Goal: Submit feedback/report problem: Submit feedback/report problem

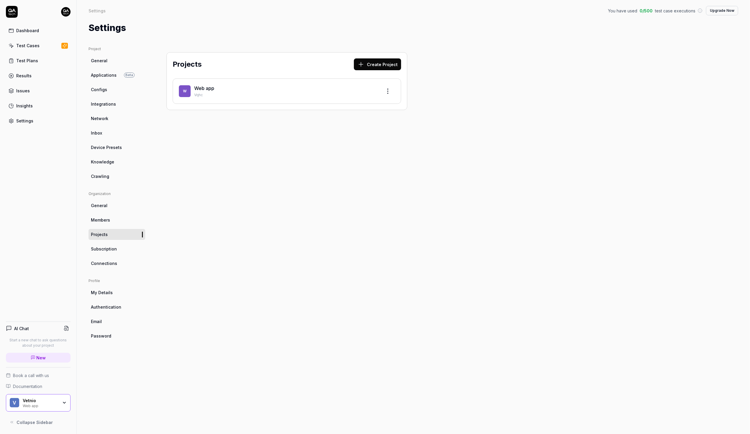
click at [33, 407] on div "Web app" at bounding box center [40, 405] width 35 height 5
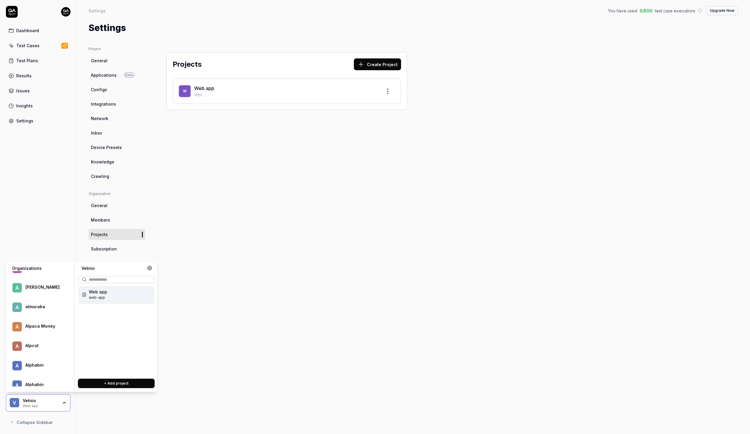
scroll to position [1398, 0]
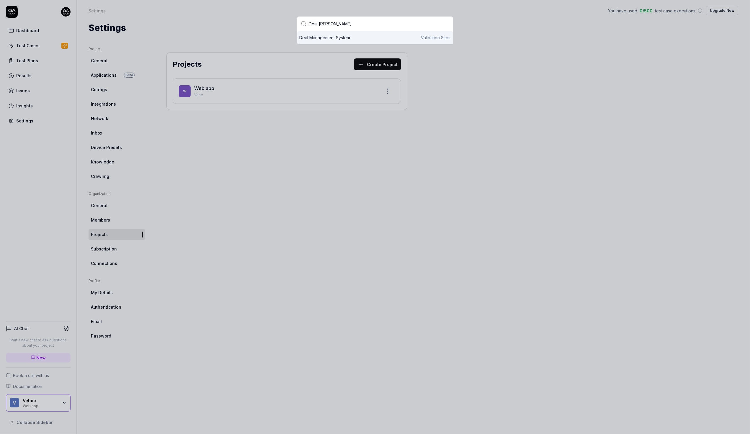
type input "Deal [PERSON_NAME]"
click at [414, 37] on div "Deal Management System Validation Sites" at bounding box center [375, 38] width 151 height 6
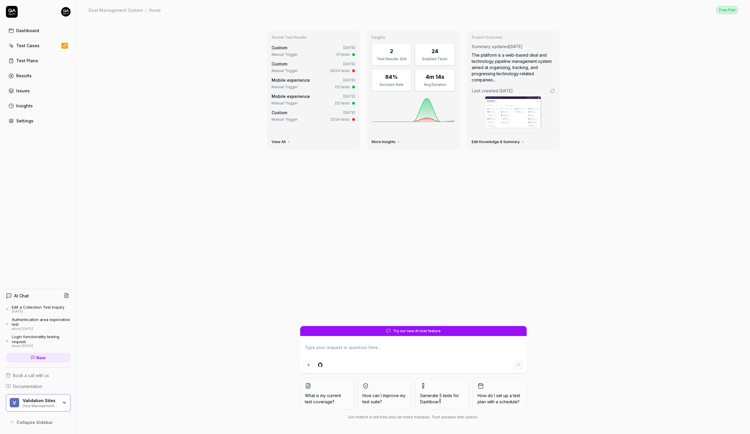
type textarea "*"
click at [321, 349] on textarea at bounding box center [414, 350] width 220 height 15
type textarea "I"
type textarea "*"
type textarea "I"
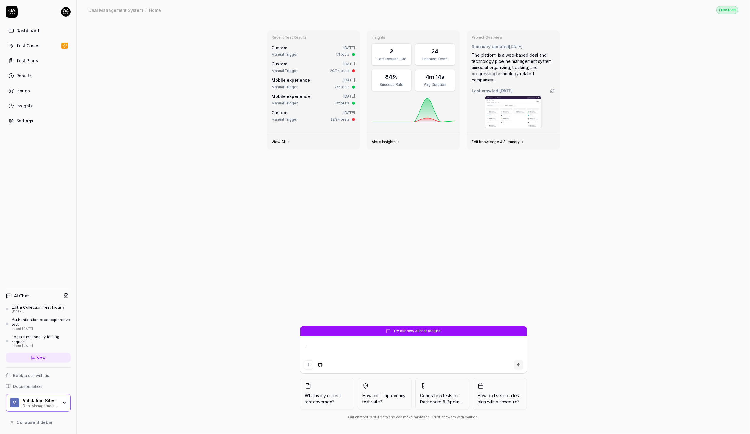
type textarea "*"
type textarea "I h"
type textarea "*"
type textarea "I ha"
type textarea "*"
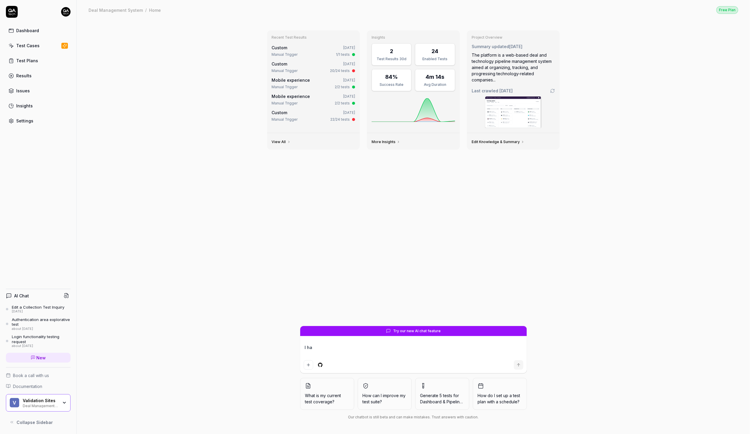
type textarea "I hav"
type textarea "*"
type textarea "I have"
type textarea "*"
type textarea "I have"
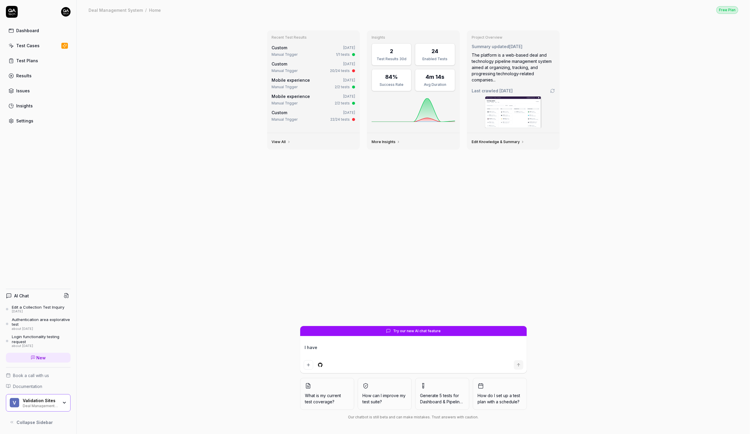
type textarea "*"
type textarea "I have a"
type textarea "*"
type textarea "I have a"
type textarea "*"
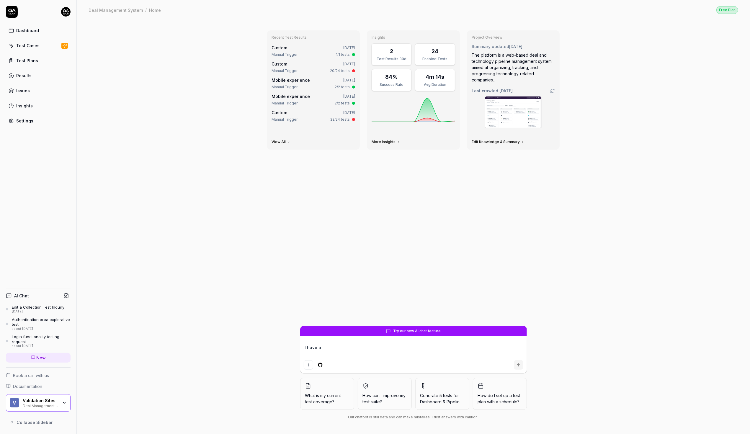
type textarea "I have a n"
type textarea "*"
type textarea "I have a ne"
type textarea "*"
type textarea "I have a new"
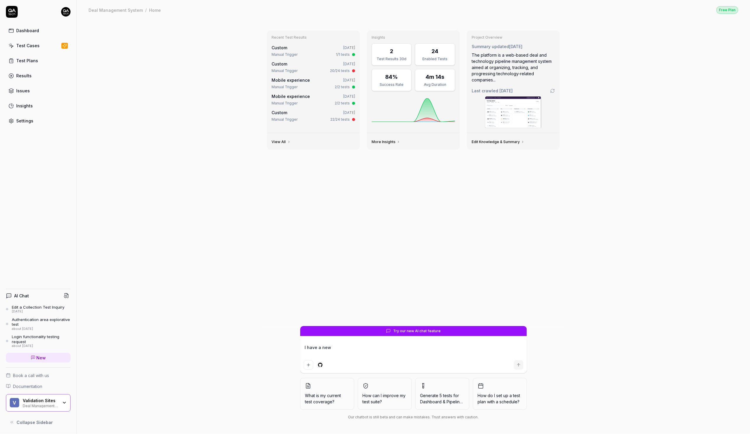
type textarea "*"
type textarea "I have a new"
type textarea "*"
type textarea "I have a new f"
type textarea "*"
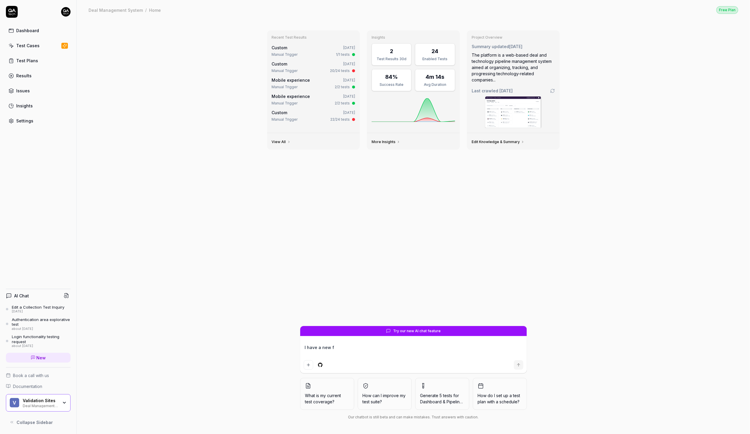
type textarea "I have a new fe"
type textarea "*"
type textarea "I have a new fea"
type textarea "*"
type textarea "I have a new feat"
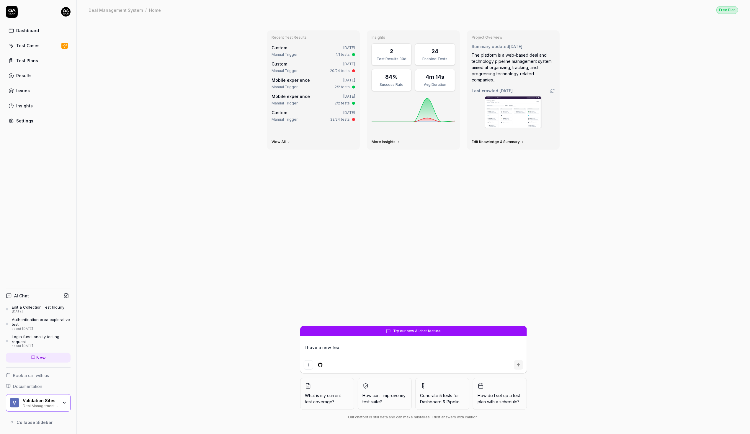
type textarea "*"
type textarea "I have a new featu"
type textarea "*"
type textarea "I have a new featur"
type textarea "*"
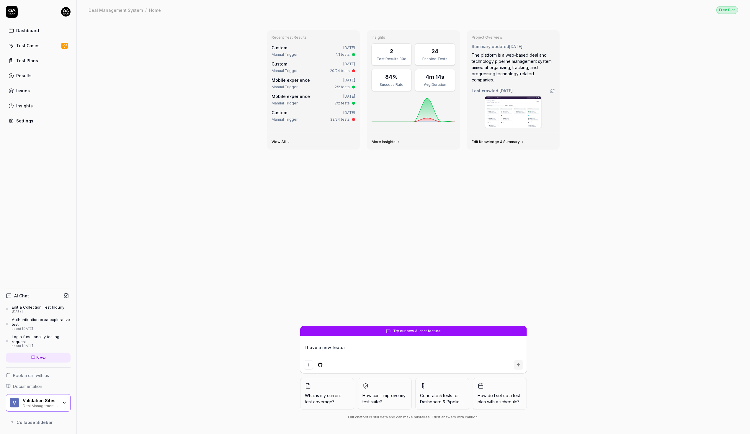
type textarea "I have a new feature"
type textarea "*"
type textarea "I have a new feature"
type textarea "*"
type textarea "I have a new feature o"
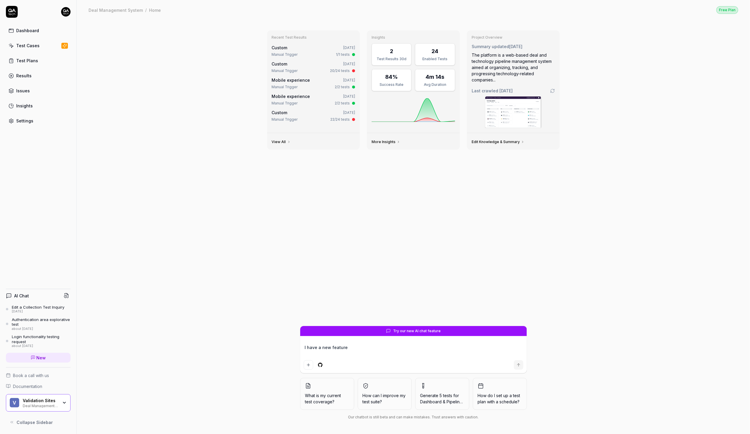
type textarea "*"
type textarea "I have a new feature on"
type textarea "*"
type textarea "I have a new feature on"
type textarea "*"
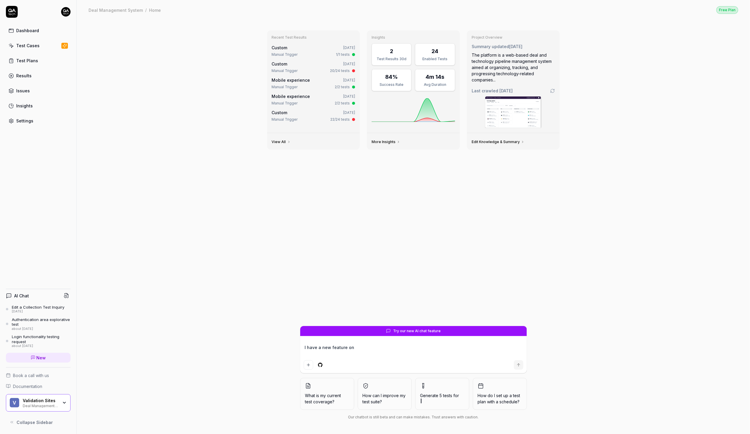
type textarea "I have a new feature on m"
type textarea "*"
type textarea "I have a new feature on my"
type textarea "*"
type textarea "I have a new feature on my"
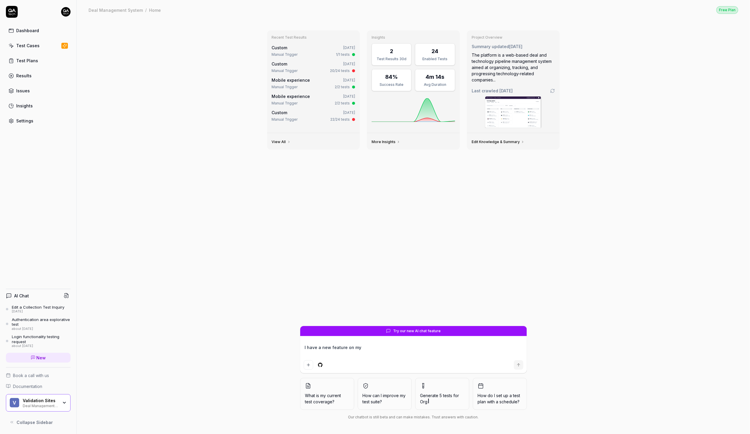
type textarea "*"
type textarea "I have a new feature on my d"
type textarea "*"
type textarea "I have a new feature on my"
type textarea "*"
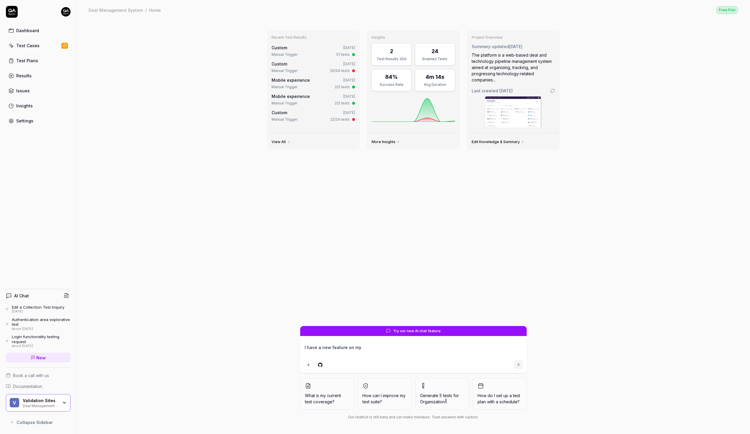
type textarea "I have a new feature on my s"
type textarea "*"
type textarea "I have a new feature on my si"
type textarea "*"
type textarea "I have a new feature on my sit"
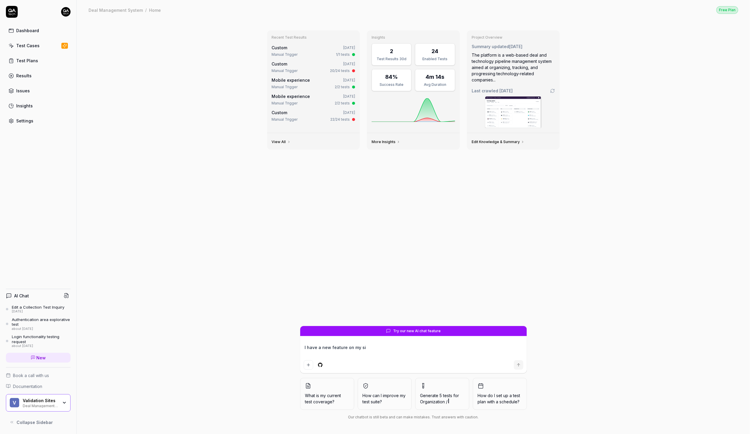
type textarea "*"
type textarea "I have a new feature on my site"
type textarea "*"
type textarea "I have a new feature on my site"
type textarea "*"
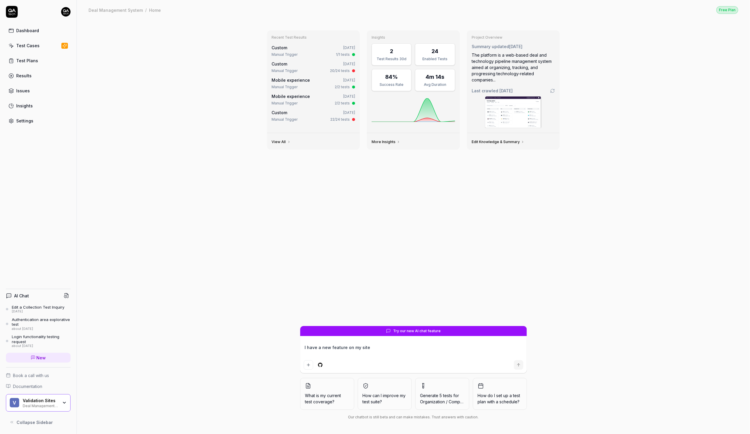
type textarea "I have a new feature on my site o"
type textarea "*"
type textarea "I have a new feature on my site on"
type textarea "*"
type textarea "I have a new feature on my site on"
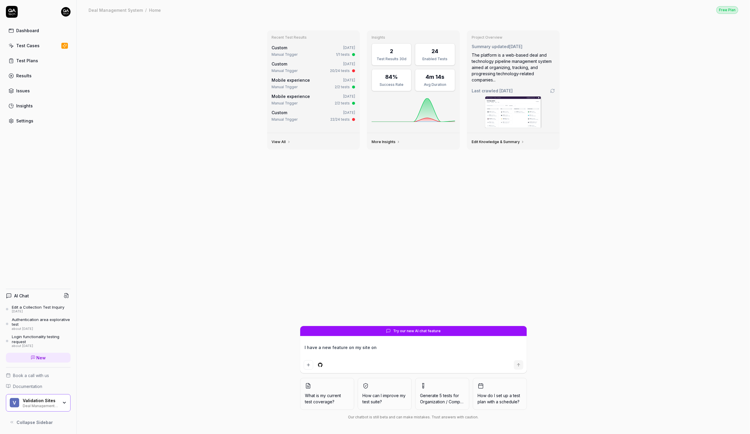
type textarea "*"
type textarea "I have a new feature on my site on t"
type textarea "*"
type textarea "I have a new feature on my site on th"
type textarea "*"
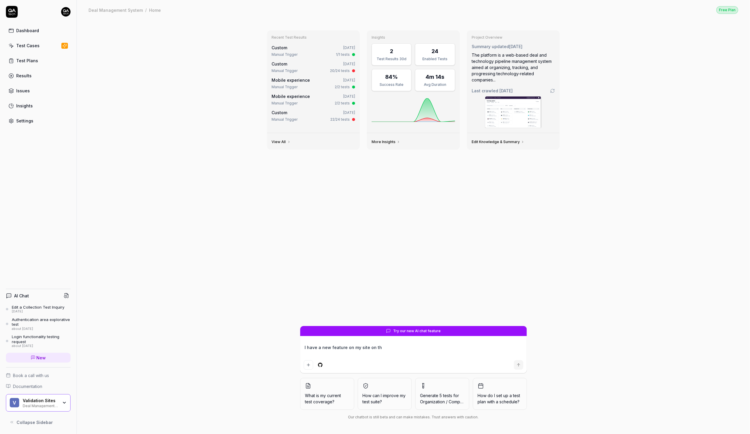
type textarea "I have a new feature on my site on the"
type textarea "*"
type textarea "I have a new feature on my site on the"
type textarea "*"
type textarea "I have a new feature on my site on the d"
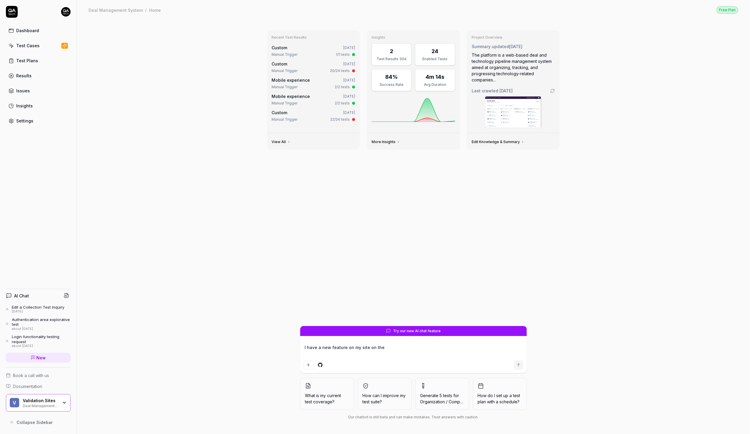
type textarea "*"
type textarea "I have a new feature on my site on the da"
type textarea "*"
type textarea "I have a new feature on my site on the das"
type textarea "*"
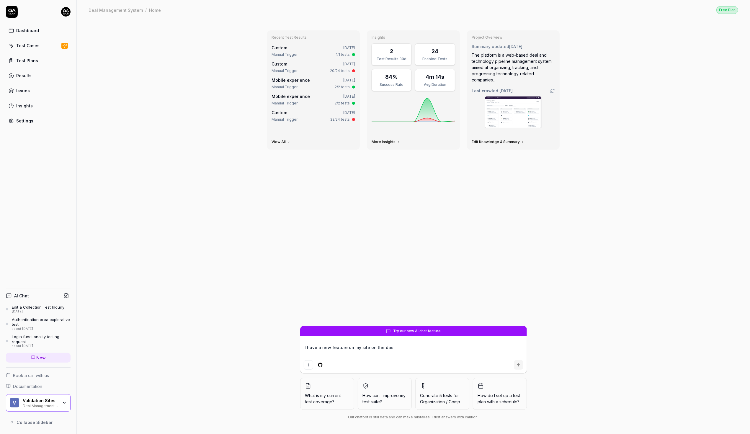
type textarea "I have a new feature on my site on the dash"
type textarea "*"
type textarea "I have a new feature on my site on the dashb"
type textarea "*"
type textarea "I have a new feature on my site on the dashbo"
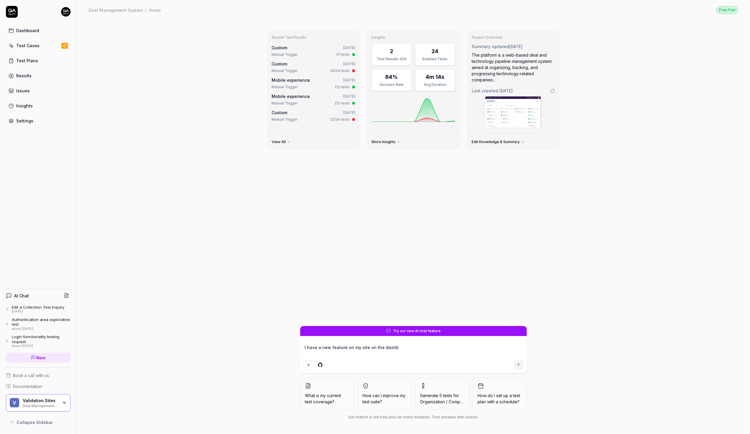
type textarea "*"
type textarea "I have a new feature on my site on the dashboa"
type textarea "*"
type textarea "I have a new feature on my site on the dashboar"
type textarea "*"
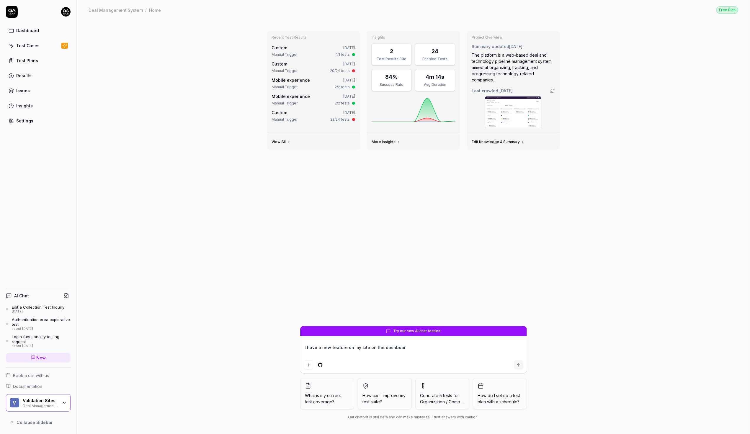
type textarea "I have a new feature on my site on the dashboard"
type textarea "*"
type textarea "I have a new feature on my site on the dashboard"
type textarea "*"
type textarea "I have a new feature on my site on the dashboard a"
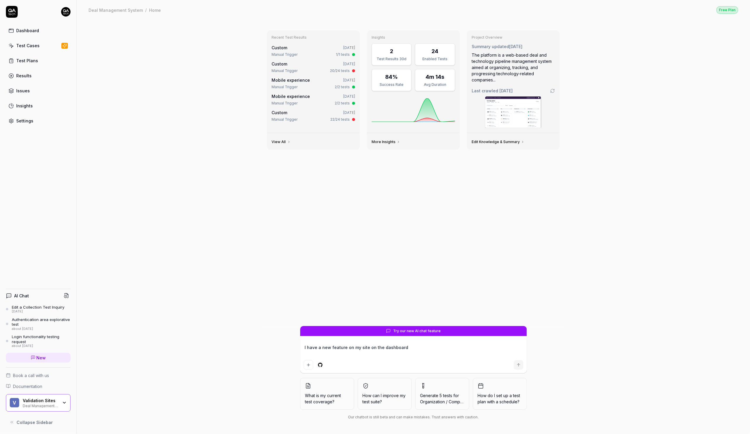
type textarea "*"
type textarea "I have a new feature on my site on the dashboard ab"
type textarea "*"
type textarea "I have a new feature on my site on the dashboard abo"
type textarea "*"
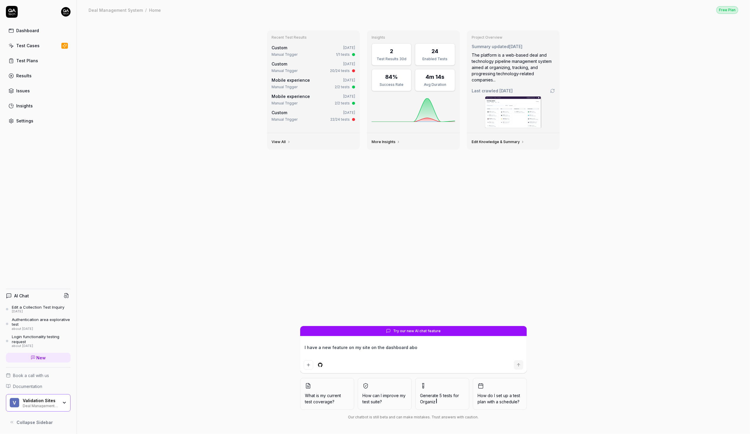
type textarea "I have a new feature on my site on the dashboard abou"
type textarea "*"
type textarea "I have a new feature on my site on the dashboard about"
type textarea "*"
type textarea "I have a new feature on my site on the dashboard about"
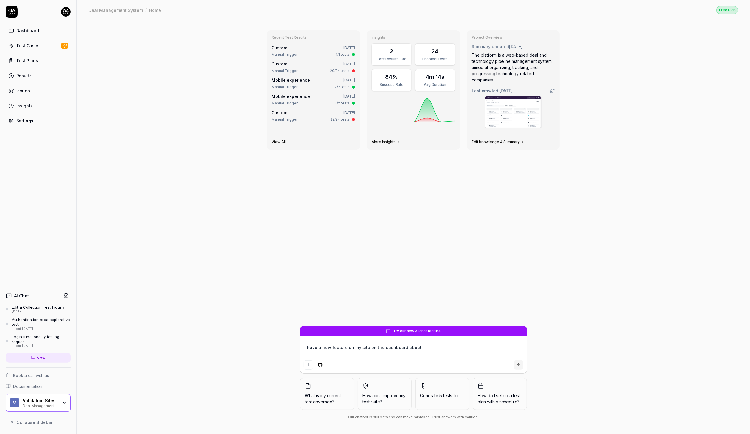
type textarea "*"
type textarea "I have a new feature on my site on the dashboard about d"
type textarea "*"
type textarea "I have a new feature on my site on the dashboard about do"
type textarea "*"
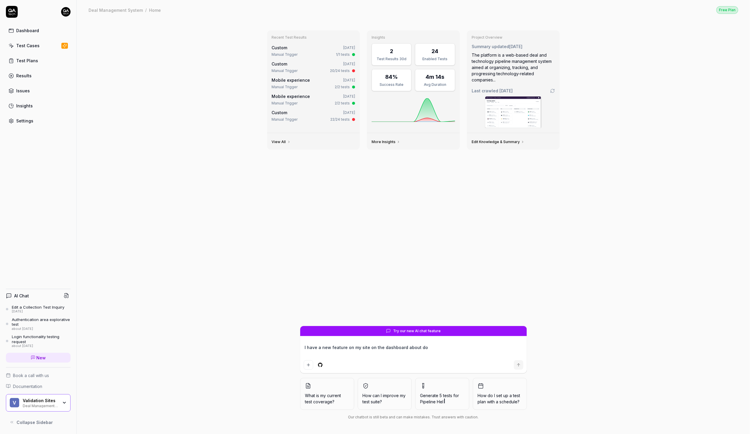
type textarea "I have a new feature on my site on the dashboard about dog"
type textarea "*"
type textarea "I have a new feature on my site on the dashboard about dogs"
type textarea "*"
type textarea "I have a new feature on my site on the dashboard about dogs"
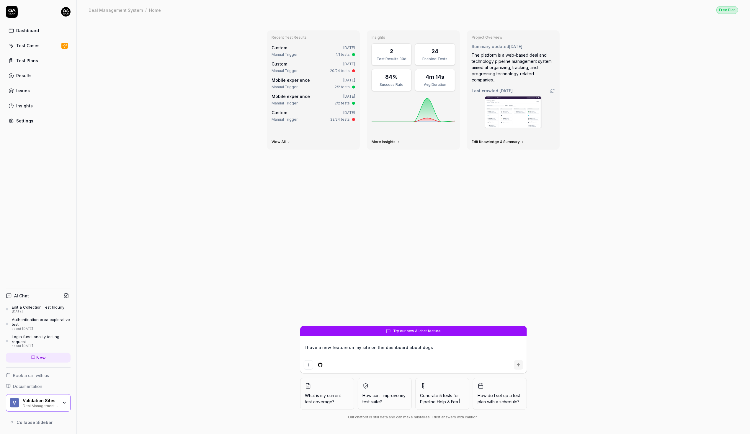
type textarea "*"
type textarea "I have a new feature on my site on the dashboard about dogs t"
type textarea "*"
type textarea "I have a new feature on my site on the dashboard about dogs th"
type textarea "*"
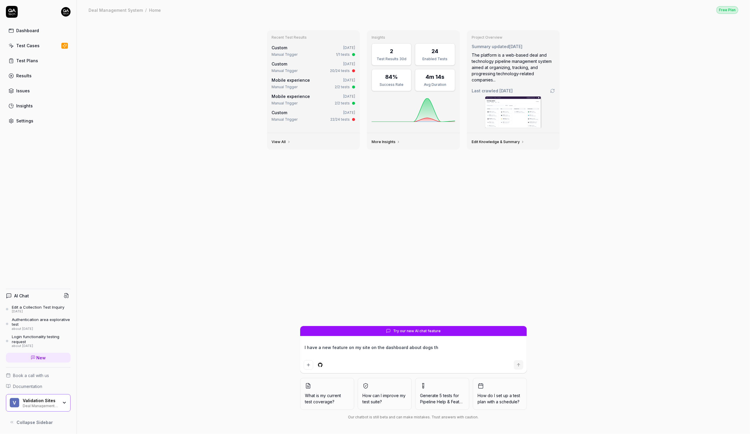
type textarea "I have a new feature on my site on the dashboard about dogs tha"
type textarea "*"
type textarea "I have a new feature on my site on the dashboard about dogs that"
type textarea "*"
type textarea "I have a new feature on my site on the dashboard about dogs that"
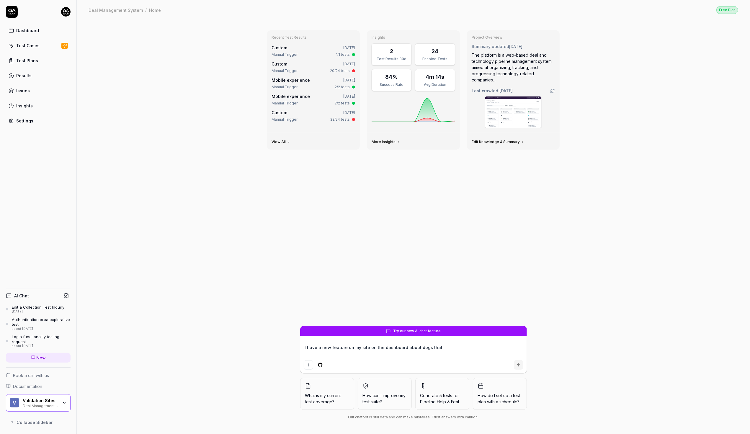
type textarea "*"
type textarea "I have a new feature on my site on the dashboard about dogs that i"
type textarea "*"
type textarea "I have a new feature on my site on the dashboard about dogs that i"
type textarea "*"
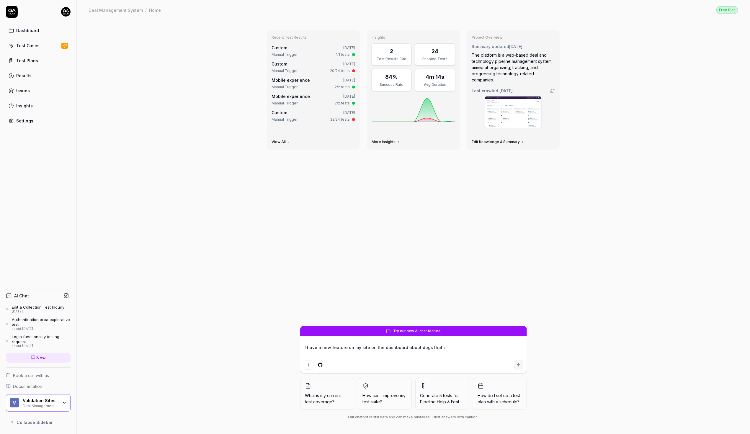
type textarea "I have a new feature on my site on the dashboard about dogs that i w"
type textarea "*"
type textarea "I have a new feature on my site on the dashboard about dogs that i wa"
type textarea "*"
type textarea "I have a new feature on my site on the dashboard about dogs that i wan"
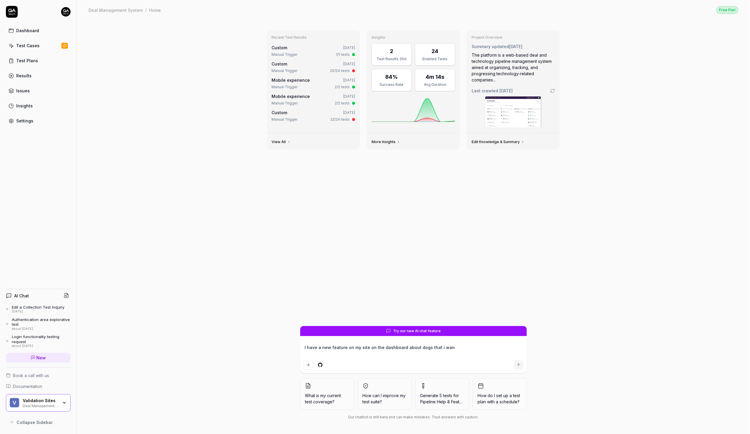
type textarea "*"
type textarea "I have a new feature on my site on the dashboard about dogs that i want"
type textarea "*"
type textarea "I have a new feature on my site on the dashboard about dogs that i want"
type textarea "*"
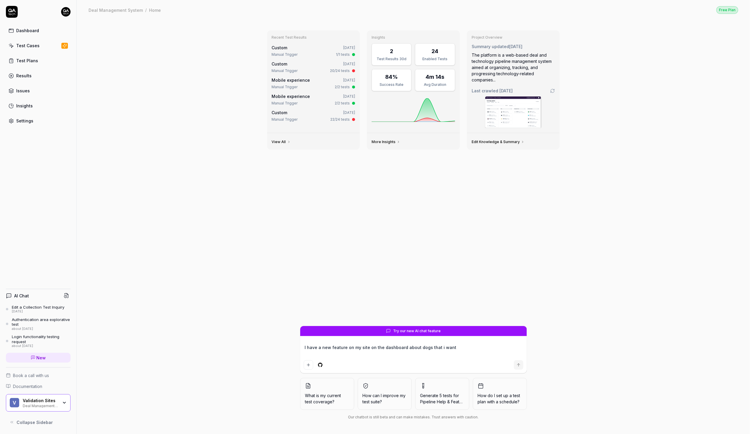
type textarea "I have a new feature on my site on the dashboard about dogs that i want t"
type textarea "*"
type textarea "I have a new feature on my site on the dashboard about dogs that i want to"
type textarea "*"
type textarea "I have a new feature on my site on the dashboard about dogs that i want to"
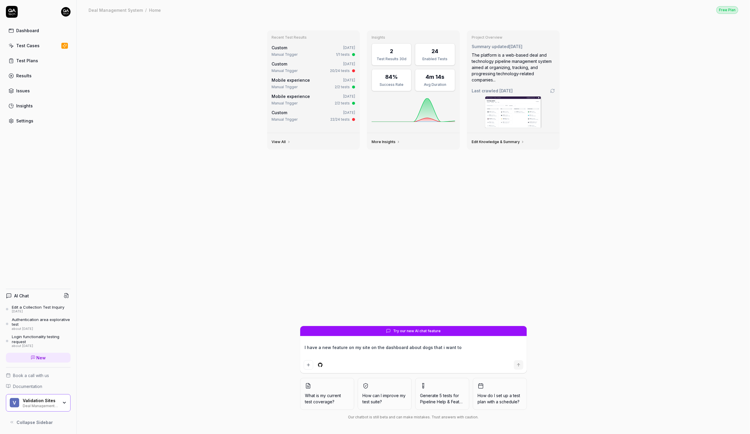
type textarea "*"
type textarea "I have a new feature on my site on the dashboard about dogs that i want to t"
type textarea "*"
type textarea "I have a new feature on my site on the dashboard about dogs that i want to te"
type textarea "*"
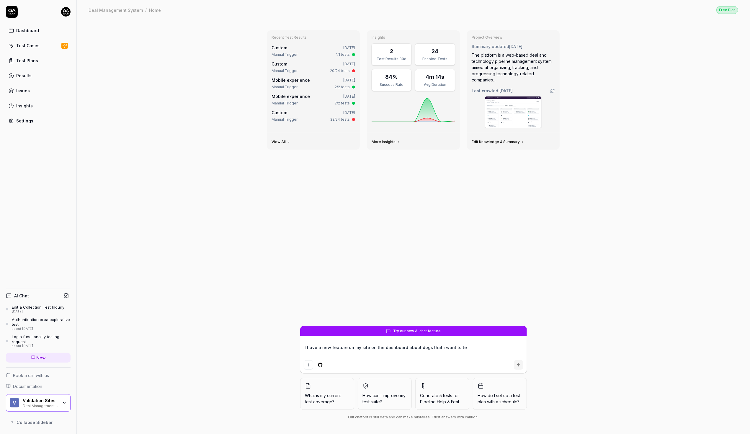
type textarea "I have a new feature on my site on the dashboard about dogs that i want to tes"
type textarea "*"
type textarea "I have a new feature on my site on the dashboard about dogs that i want to test"
type textarea "*"
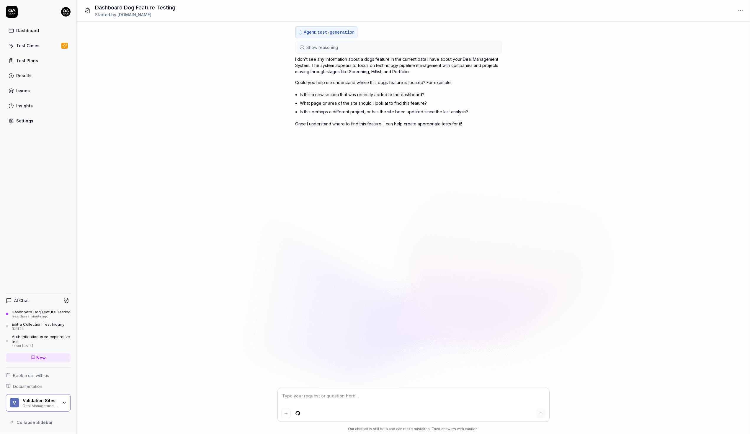
type textarea "*"
type textarea "i"
type textarea "*"
type textarea "it"
type textarea "*"
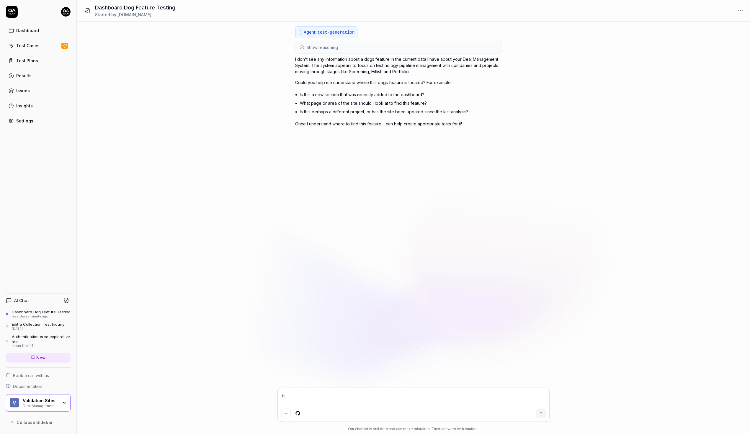
type textarea "it"
type textarea "*"
type textarea "it i"
type textarea "*"
type textarea "it is"
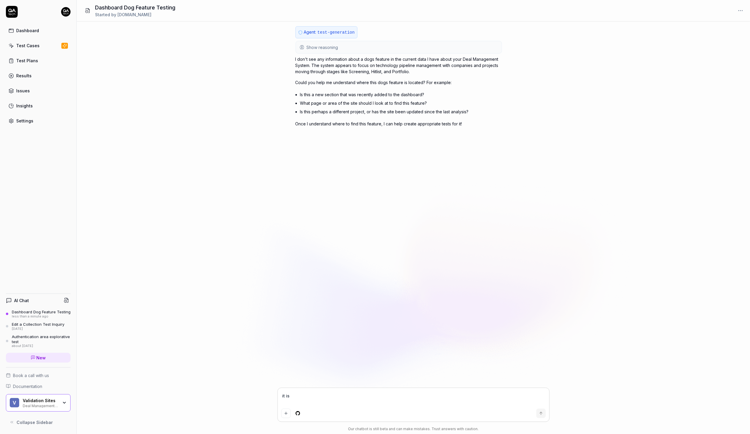
type textarea "*"
type textarea "it is"
type textarea "*"
type textarea "it is a"
type textarea "*"
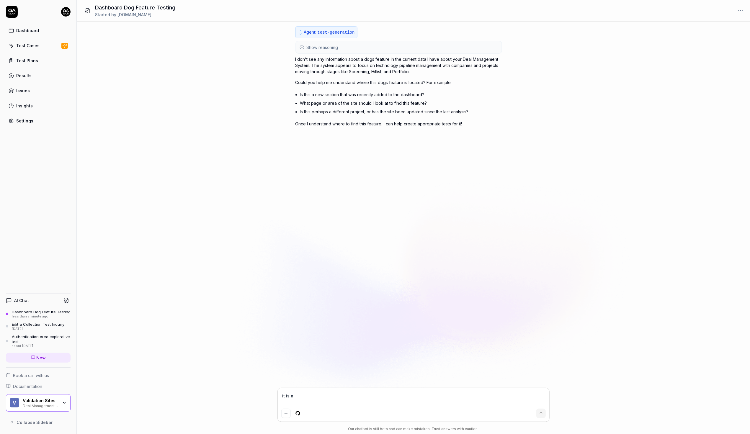
type textarea "it is a"
type textarea "*"
type textarea "it is a n"
type textarea "*"
type textarea "it is a ne"
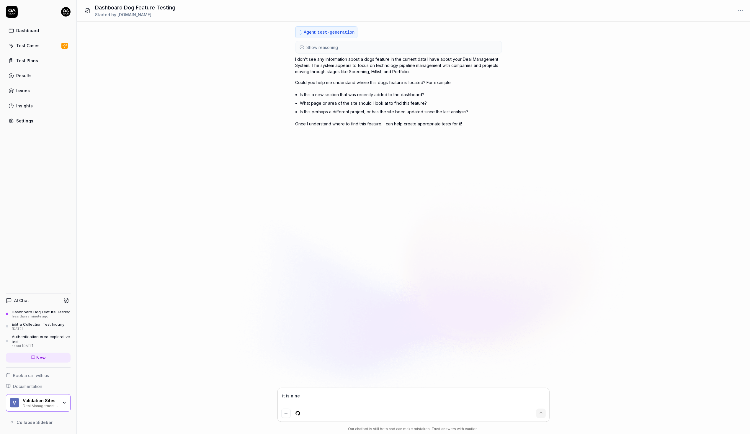
type textarea "*"
type textarea "it is a new"
type textarea "*"
type textarea "it is a new"
type textarea "*"
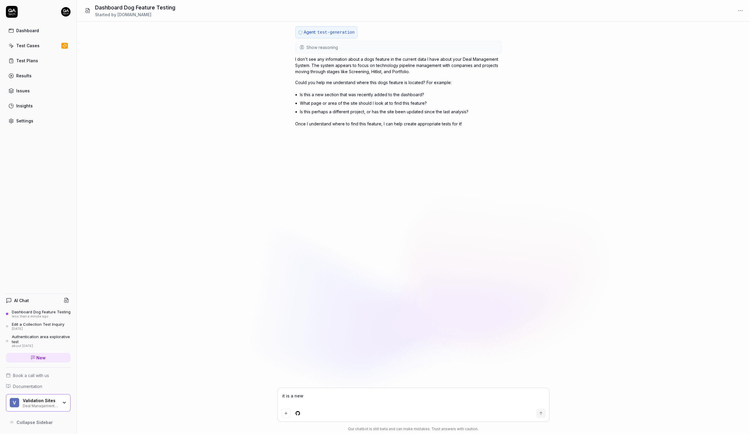
type textarea "it is a new s"
type textarea "*"
type textarea "it is a new se"
type textarea "*"
type textarea "it is a new sec"
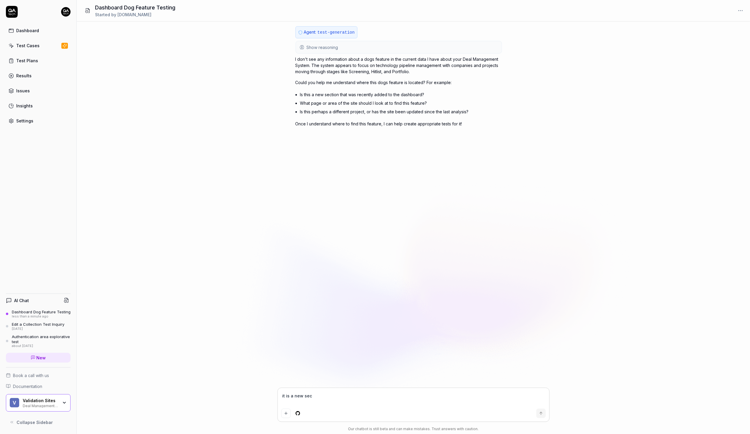
type textarea "*"
type textarea "it is a new sect"
type textarea "*"
type textarea "it is a new secti"
type textarea "*"
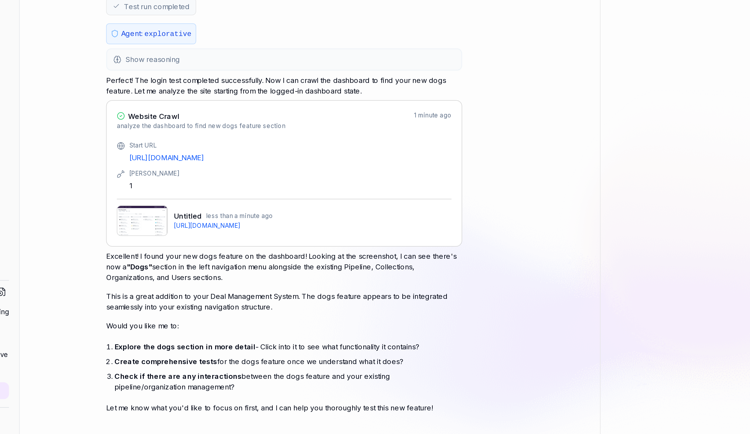
scroll to position [181, 0]
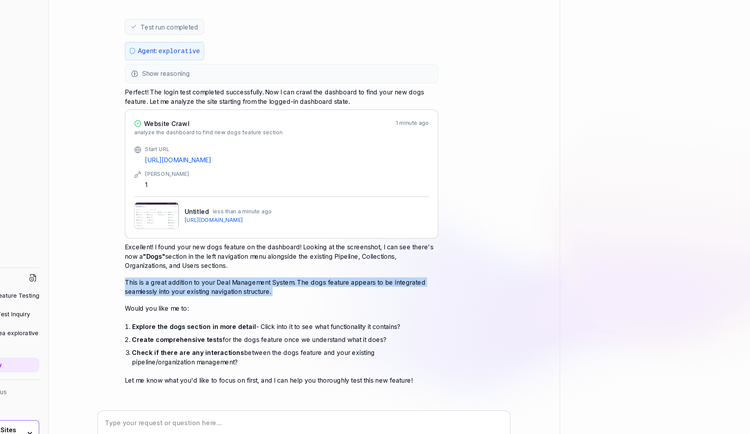
drag, startPoint x: 164, startPoint y: 297, endPoint x: 158, endPoint y: 312, distance: 16.6
click at [158, 312] on div "Excellent! I found your new dogs feature on the dashboard! Looking at the scree…" at bounding box center [230, 324] width 207 height 94
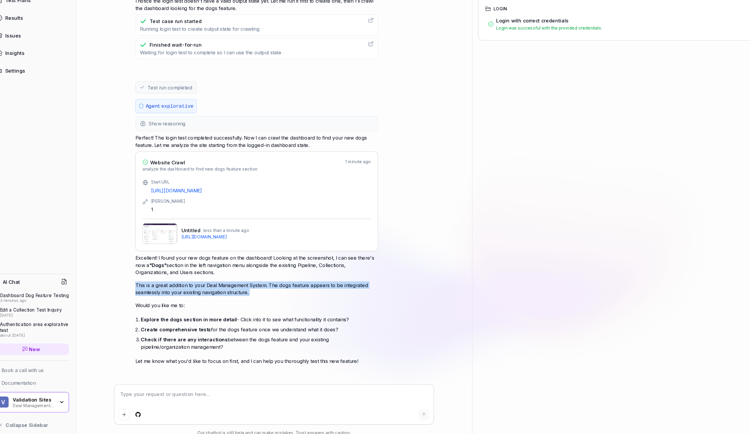
click at [142, 259] on img at bounding box center [148, 260] width 30 height 18
click at [155, 255] on img at bounding box center [148, 260] width 30 height 18
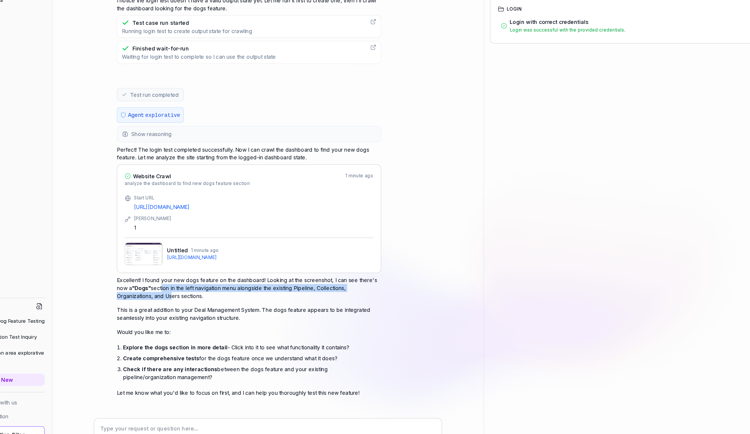
drag, startPoint x: 163, startPoint y: 284, endPoint x: 168, endPoint y: 288, distance: 6.7
click at [168, 288] on p "Excellent! I found your new dogs feature on the dashboard! Looking at the scree…" at bounding box center [230, 286] width 207 height 19
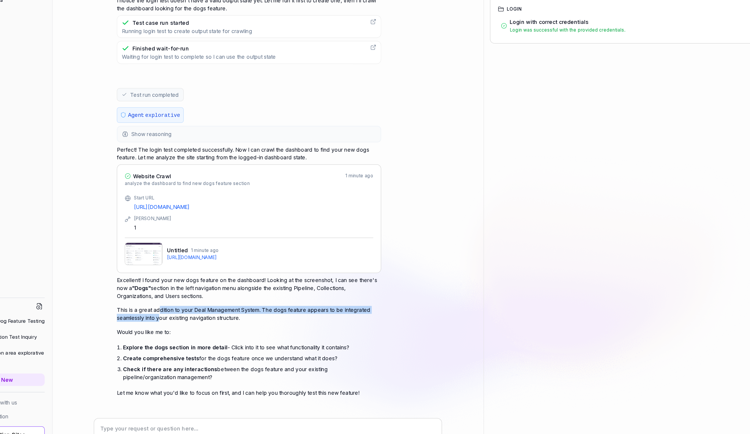
drag, startPoint x: 161, startPoint y: 300, endPoint x: 161, endPoint y: 305, distance: 4.4
click at [161, 305] on p "This is a great addition to your Deal Management System. The dogs feature appea…" at bounding box center [230, 306] width 207 height 12
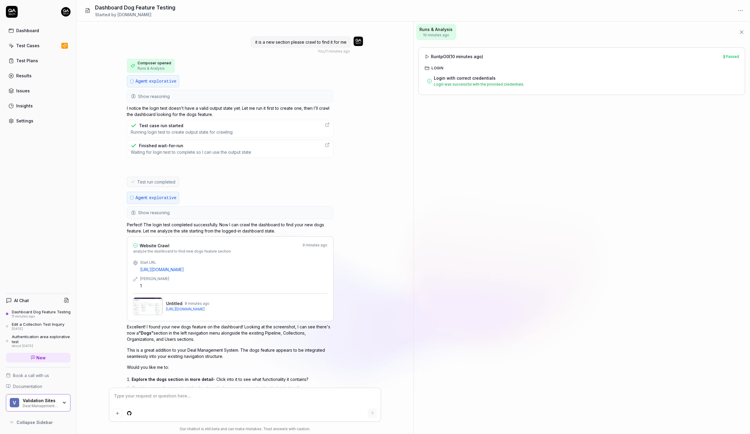
scroll to position [181, 0]
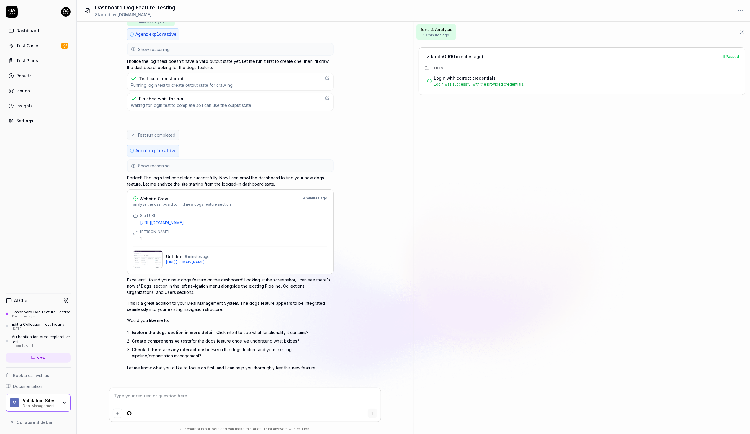
click at [202, 163] on button "Show reasoning" at bounding box center [231, 166] width 206 height 12
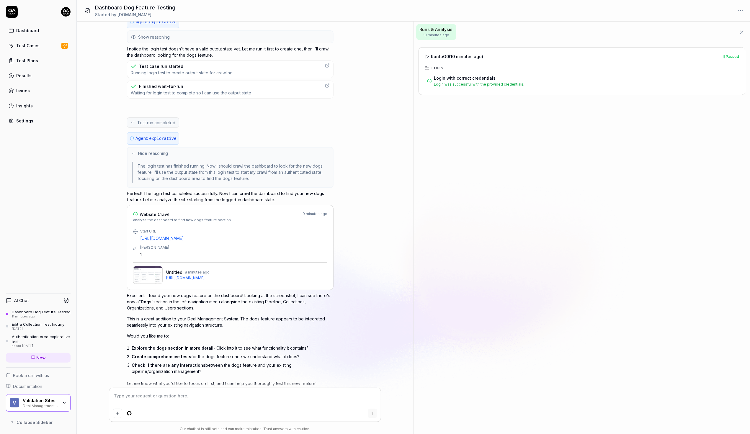
scroll to position [209, 0]
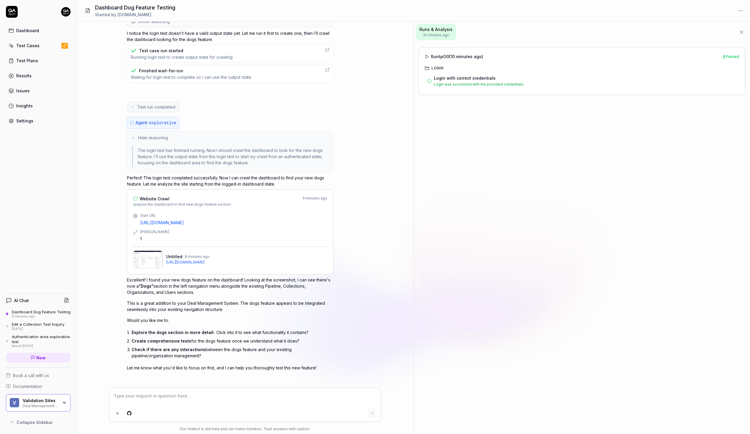
click at [151, 121] on span "explorative" at bounding box center [162, 123] width 27 height 5
click at [148, 259] on img at bounding box center [148, 260] width 30 height 18
drag, startPoint x: 174, startPoint y: 330, endPoint x: 174, endPoint y: 342, distance: 11.8
click at [174, 342] on ol "Explore the dogs section in more detail - Click into it to see what functionali…" at bounding box center [233, 344] width 202 height 32
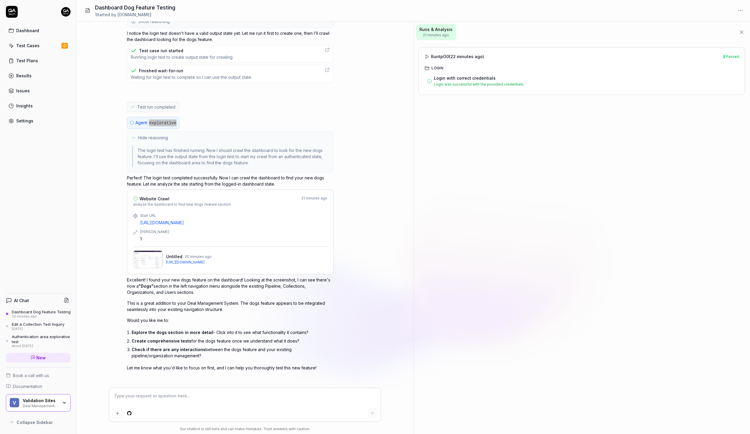
type textarea "*"
